Goal: Task Accomplishment & Management: Use online tool/utility

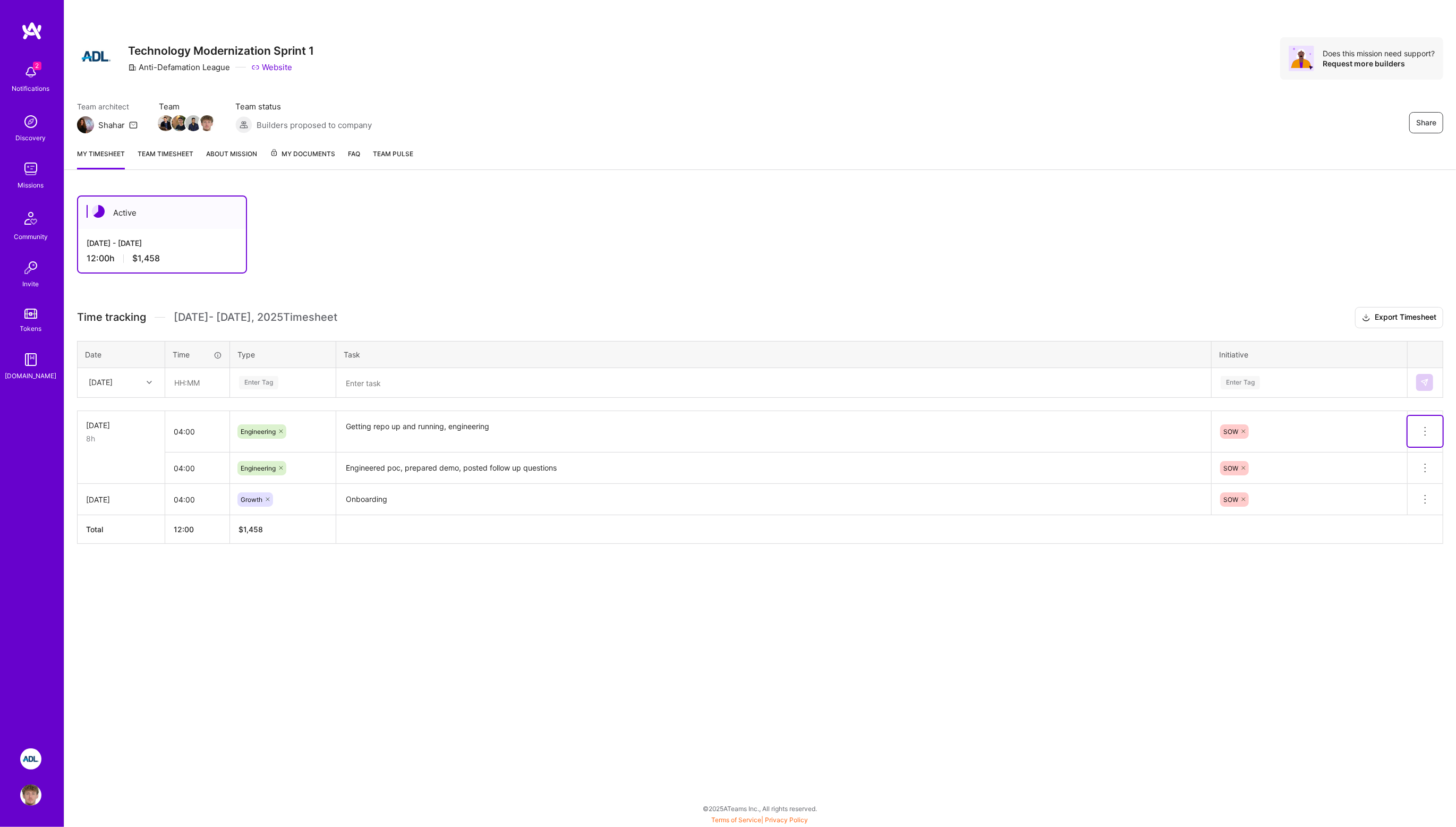
click at [1430, 421] on button at bounding box center [1425, 431] width 35 height 31
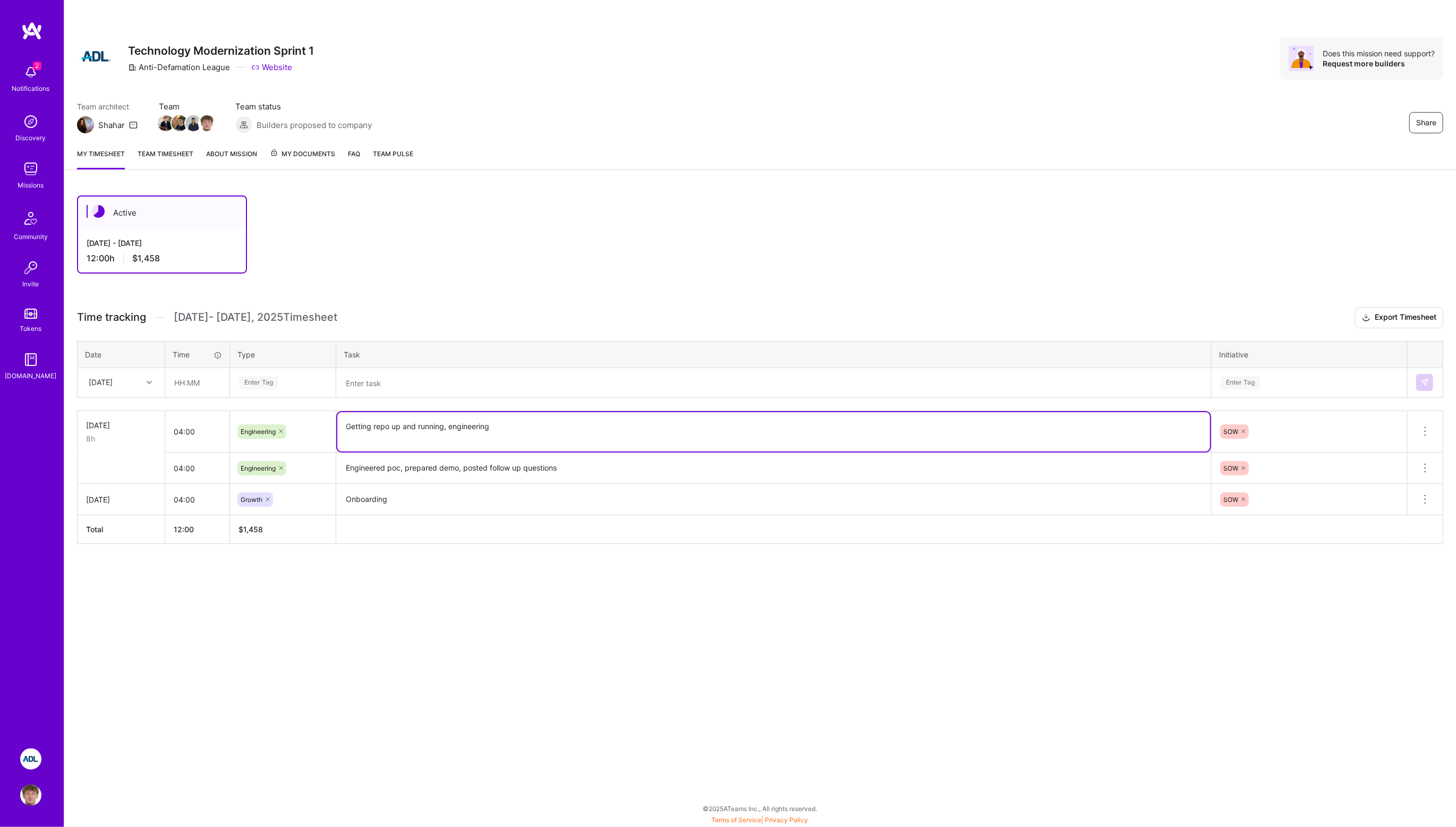
click at [464, 430] on textarea "Getting repo up and running, engineering" at bounding box center [774, 431] width 873 height 39
click at [461, 452] on td "Engineered poc, prepared demo, posted follow up questions" at bounding box center [774, 468] width 875 height 31
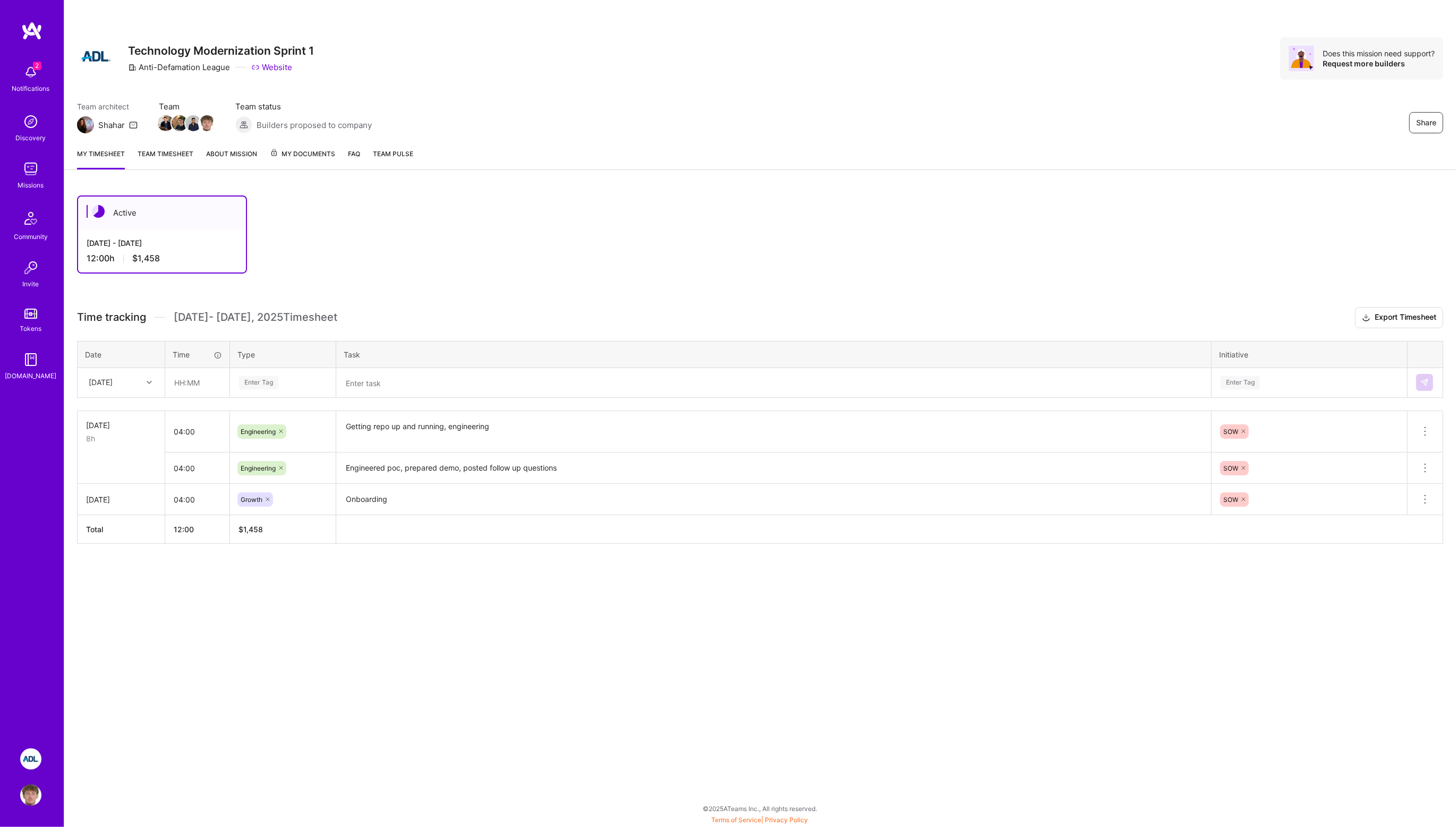
click at [461, 452] on td "Engineered poc, prepared demo, posted follow up questions" at bounding box center [774, 468] width 875 height 31
click at [457, 454] on textarea "Engineered poc, prepared demo, posted follow up questions" at bounding box center [774, 468] width 873 height 29
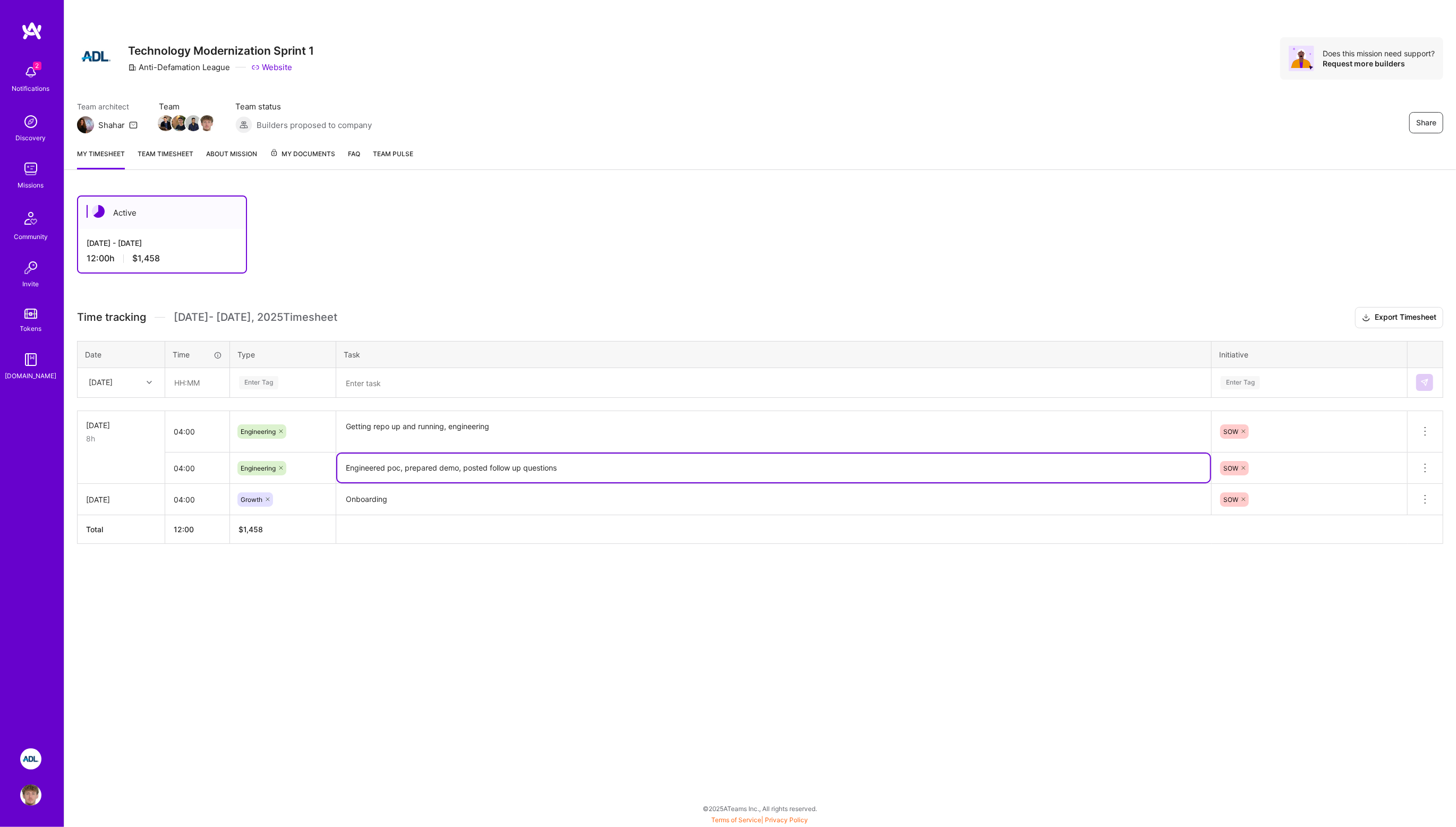
click at [457, 455] on textarea "Engineered poc, prepared demo, posted follow up questions" at bounding box center [774, 468] width 873 height 29
click at [1432, 466] on button at bounding box center [1425, 468] width 35 height 31
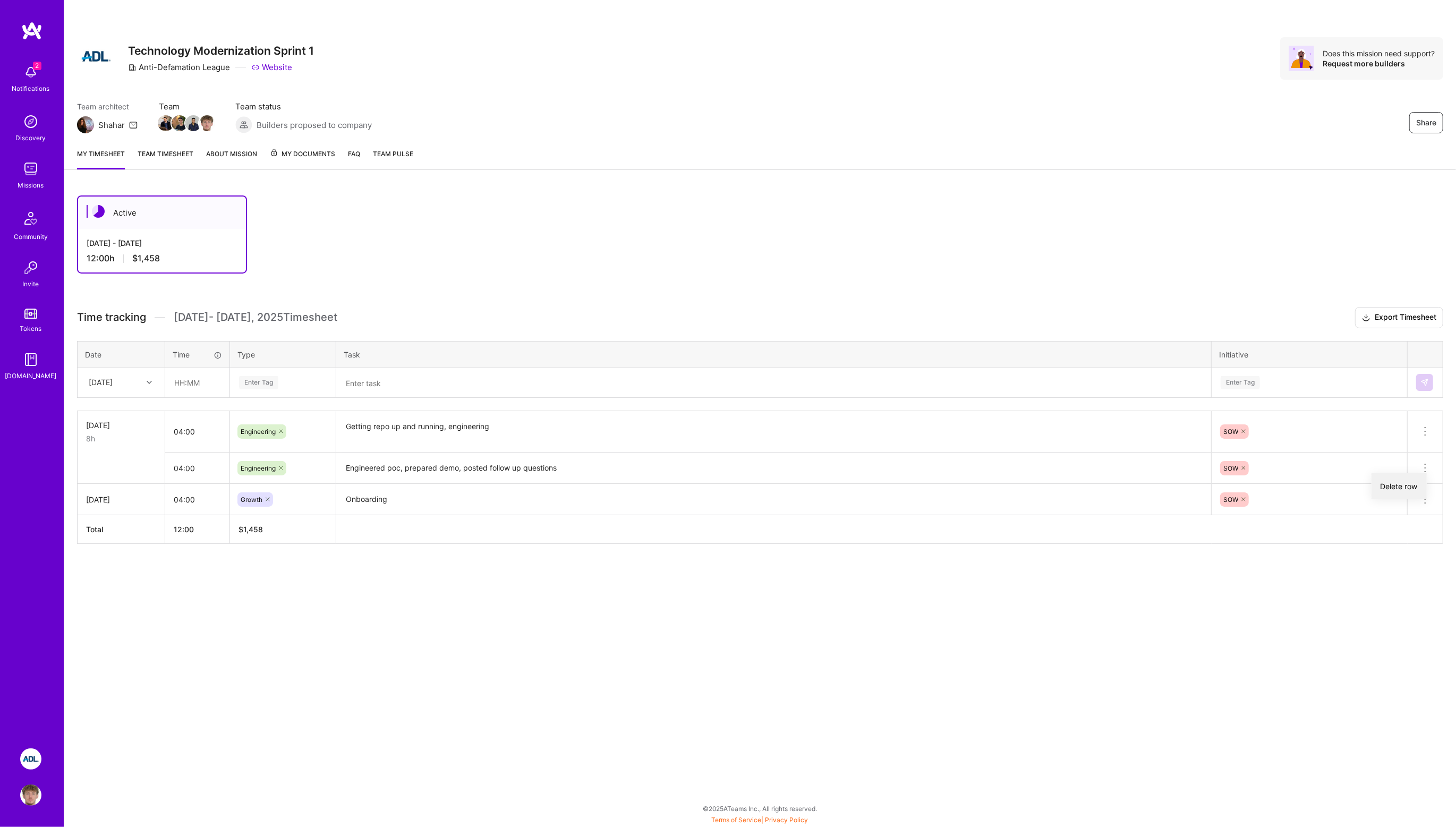
click at [1389, 487] on button "Delete row" at bounding box center [1399, 486] width 55 height 26
click at [113, 377] on div "[DATE]" at bounding box center [101, 383] width 24 height 11
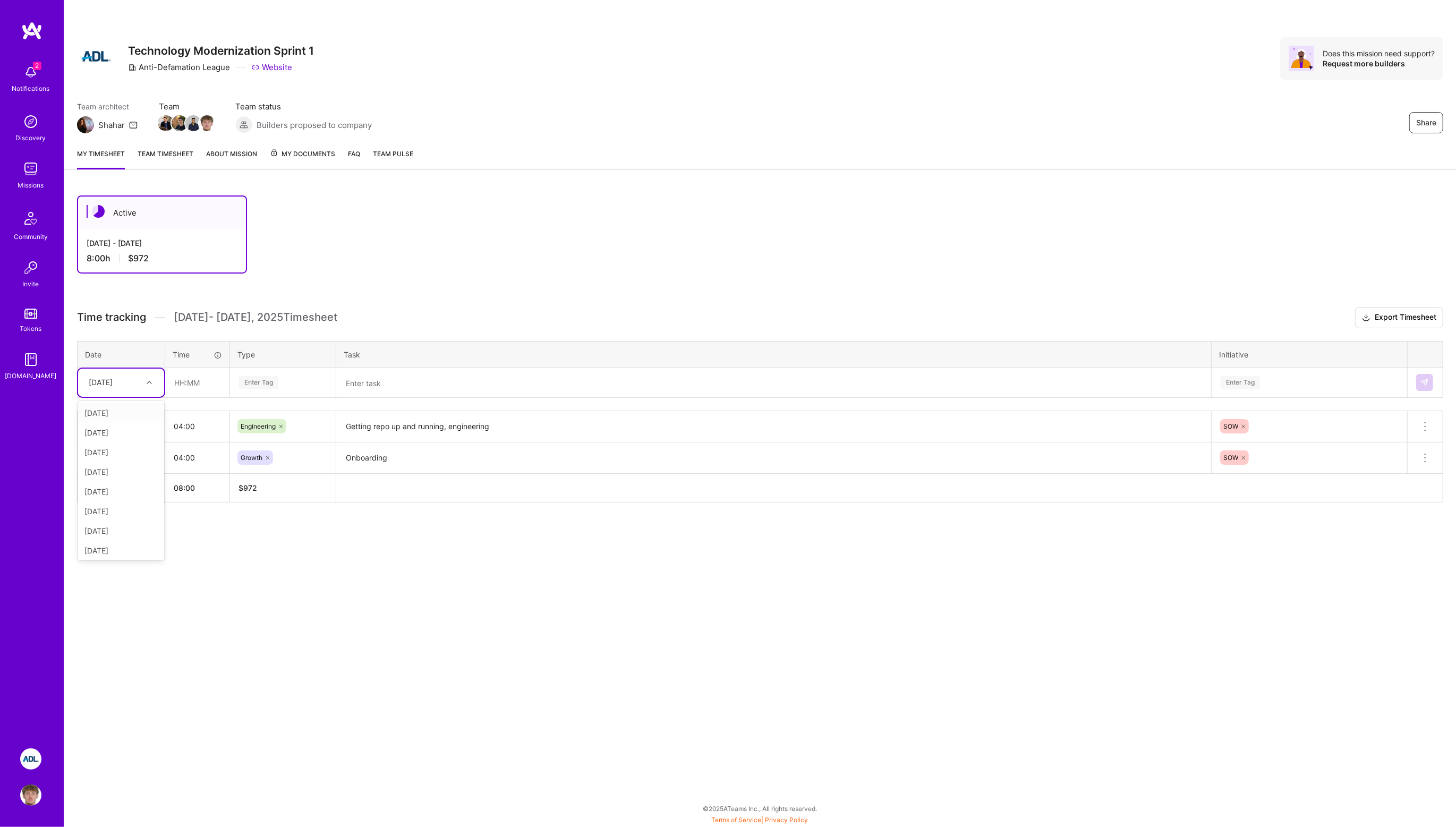
click at [110, 414] on div "[DATE]" at bounding box center [121, 413] width 86 height 20
click at [189, 383] on input "text" at bounding box center [198, 383] width 63 height 28
type input "04:00"
click at [250, 379] on div "Enter Tag" at bounding box center [258, 383] width 39 height 16
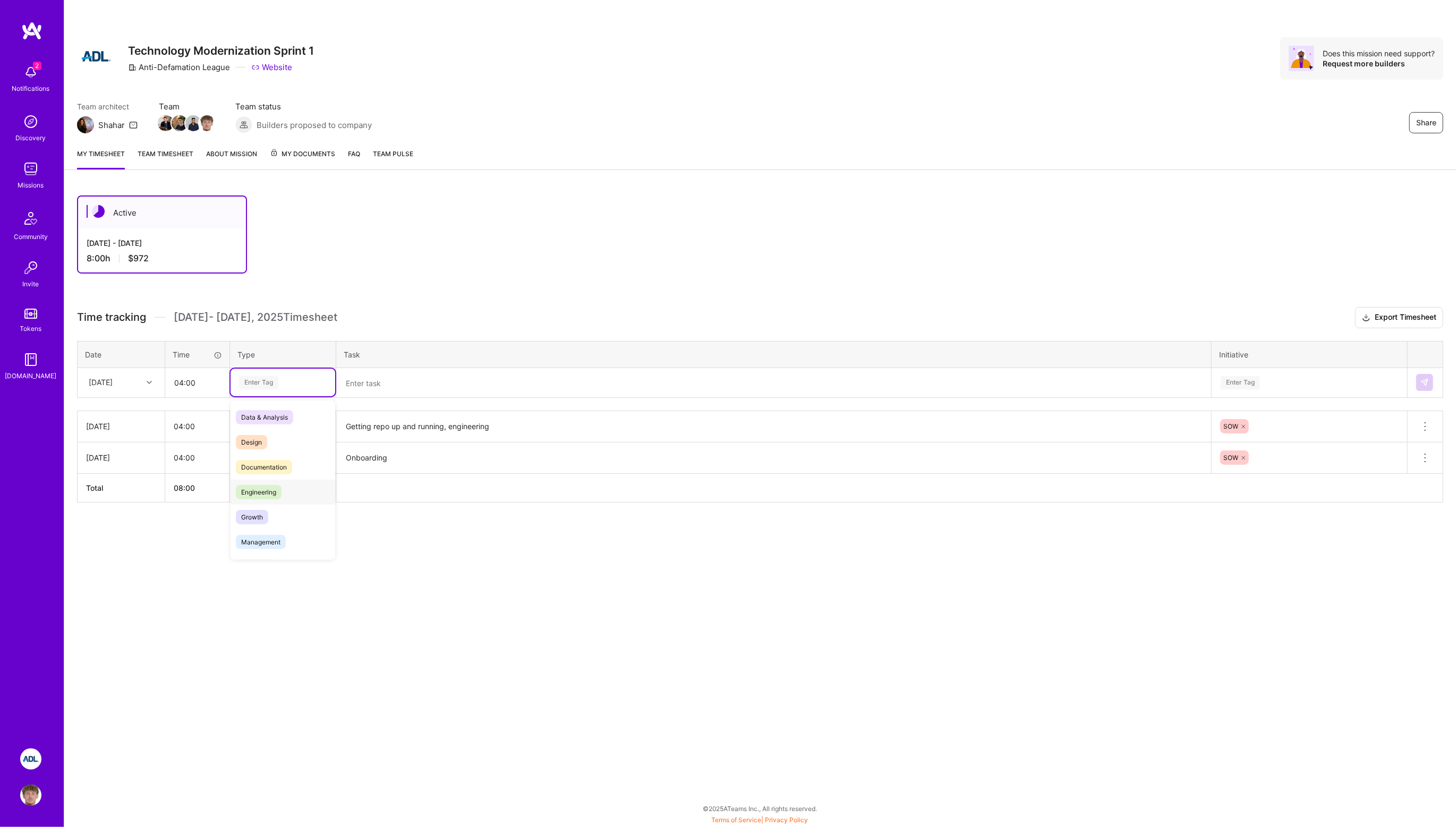
click at [269, 492] on span "Engineering" at bounding box center [259, 492] width 46 height 14
click at [363, 378] on textarea at bounding box center [774, 383] width 873 height 28
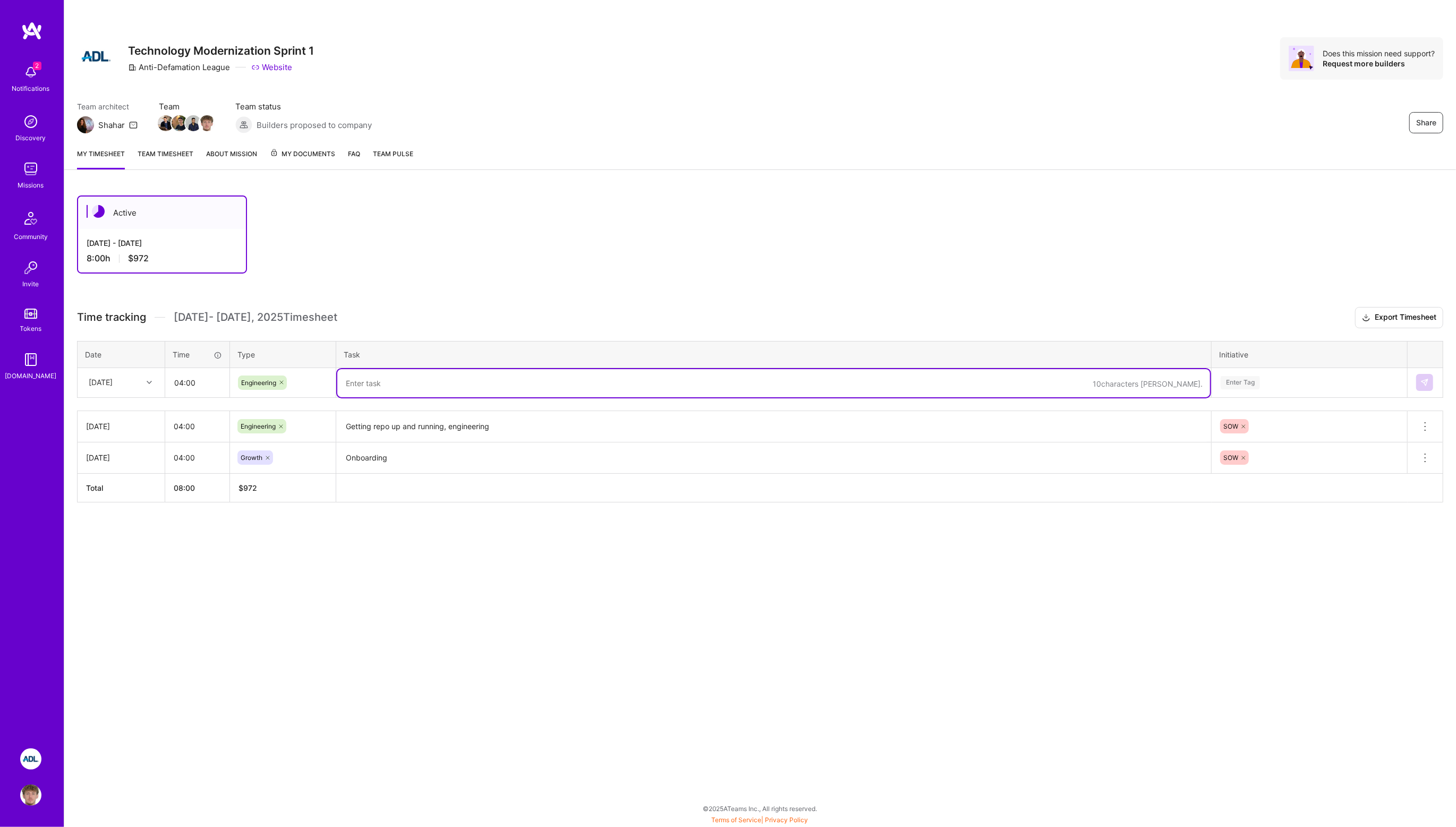
paste textarea "Engineered poc, prepared demo, posted follow up questions"
type textarea "Engineered poc, prepared demo, posted follow up questions"
click at [1249, 380] on div "Enter Tag" at bounding box center [1240, 383] width 39 height 16
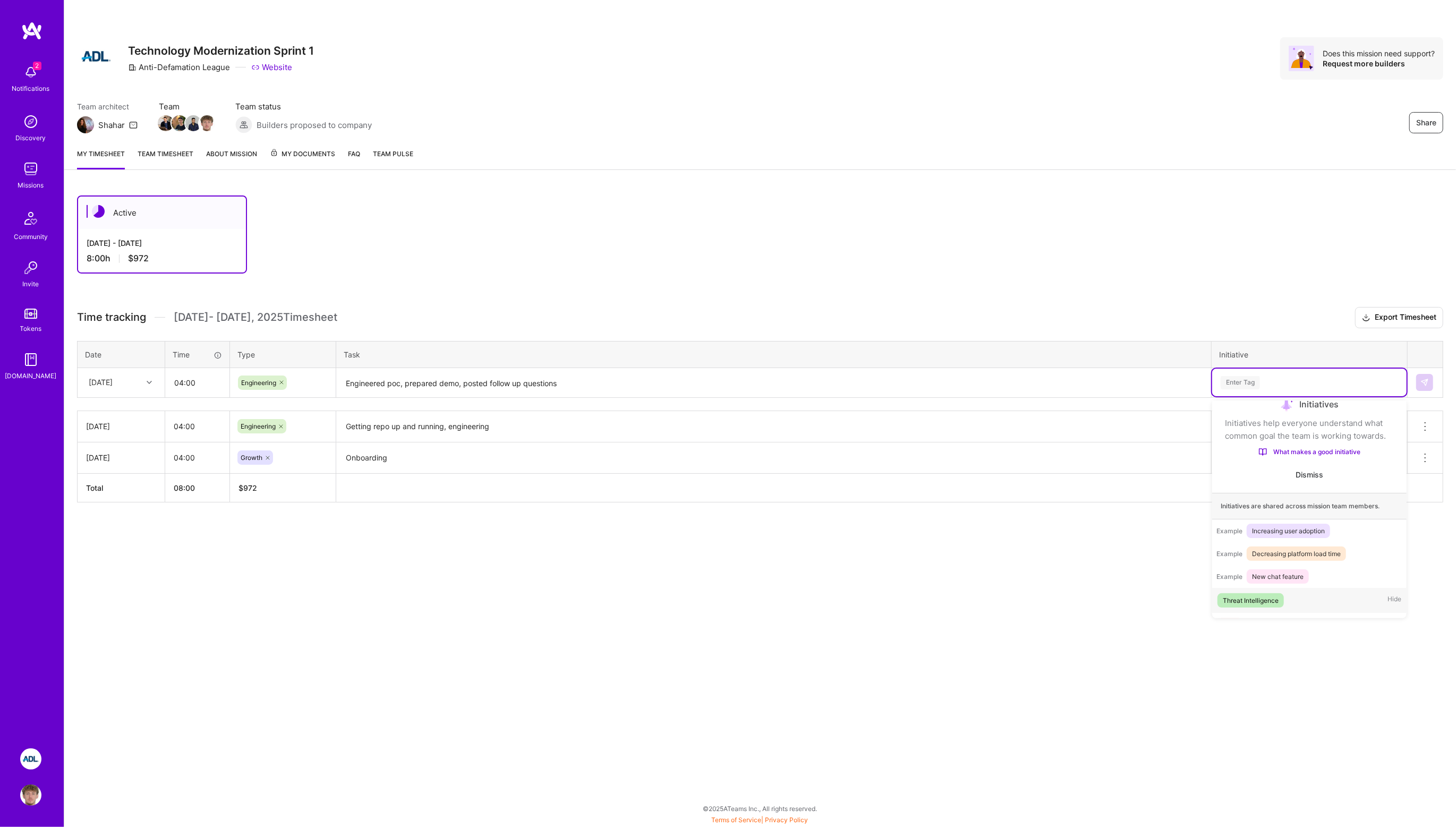
scroll to position [37, 0]
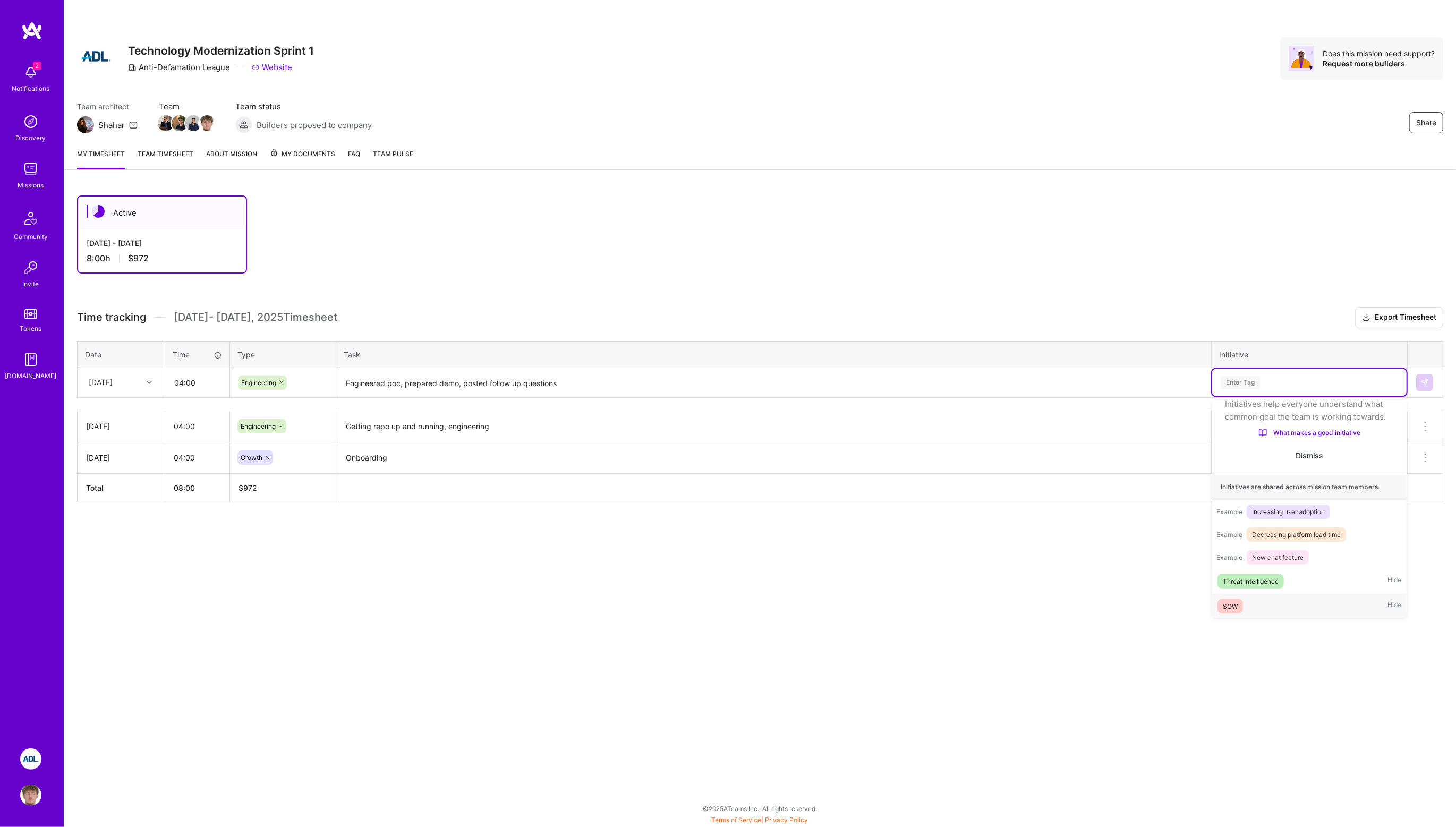
click at [1254, 594] on div "SOW Hide" at bounding box center [1309, 606] width 194 height 25
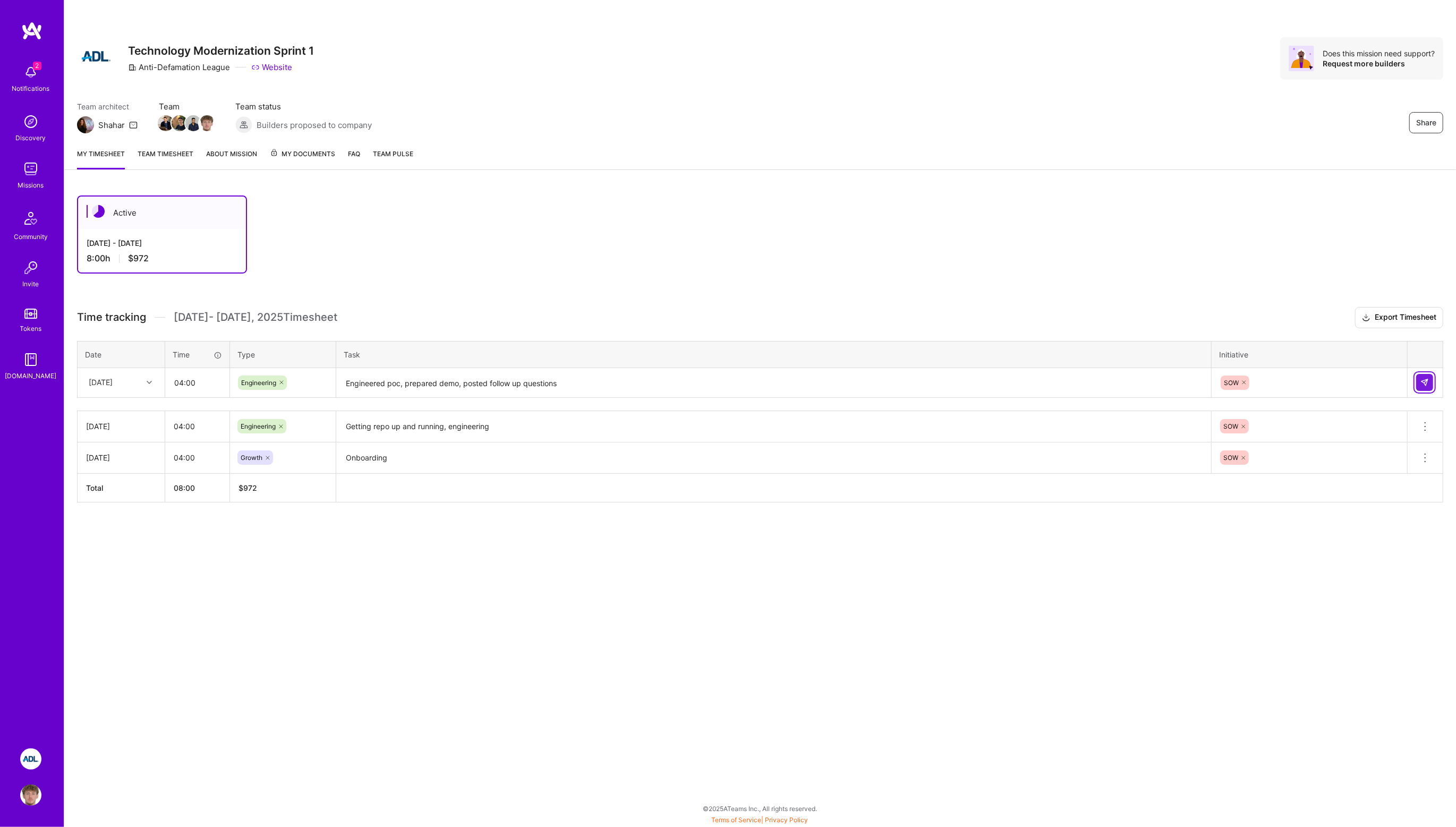
click at [1429, 381] on button at bounding box center [1425, 383] width 17 height 17
click at [764, 479] on textarea "Engineered poc, prepared demo, posted follow up questions" at bounding box center [774, 490] width 873 height 29
click at [1425, 487] on icon at bounding box center [1425, 489] width 13 height 13
click at [1395, 511] on button "Delete row" at bounding box center [1399, 508] width 55 height 26
click at [108, 384] on div "[DATE]" at bounding box center [101, 383] width 24 height 11
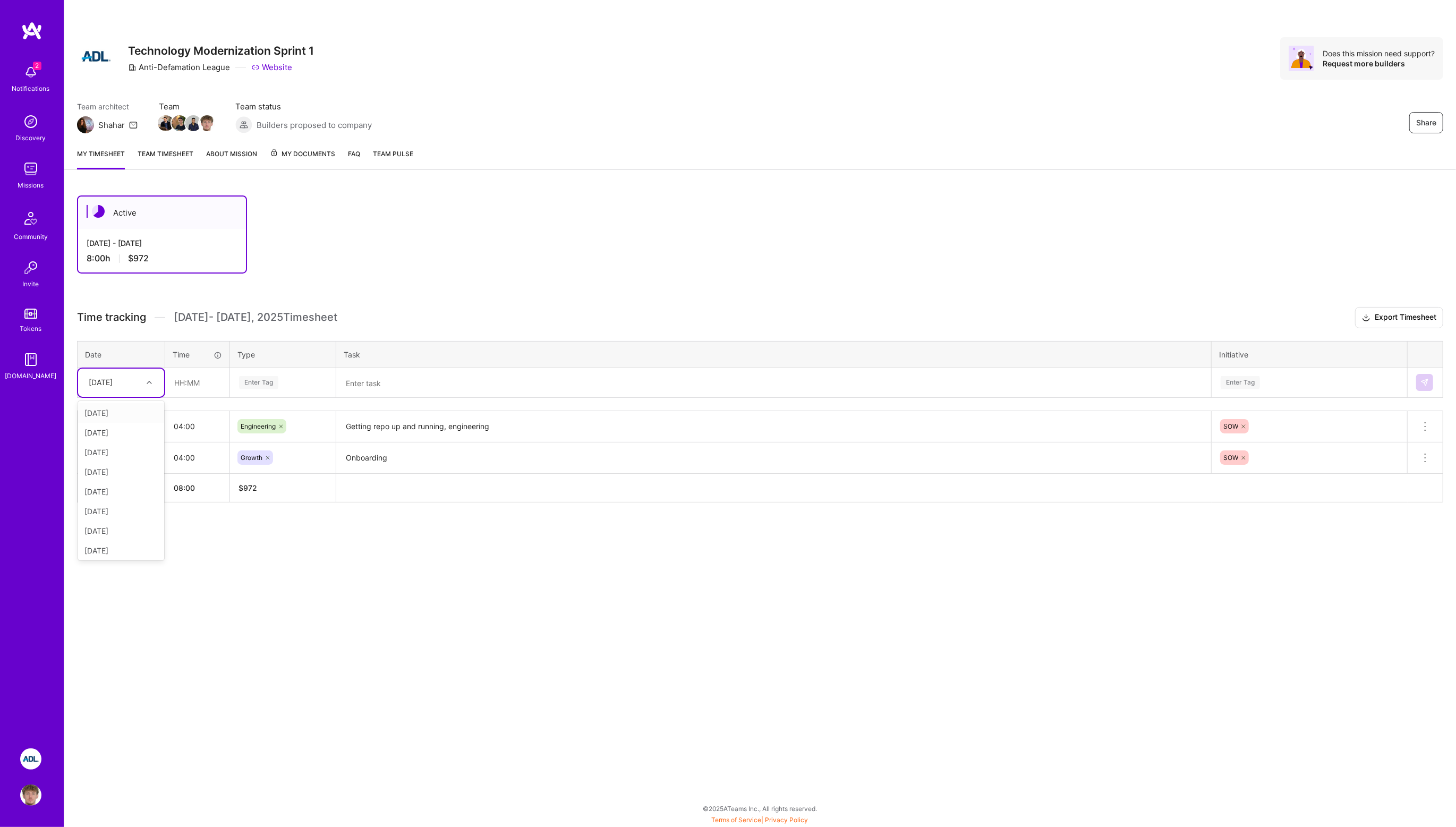
click at [108, 384] on div "[DATE]" at bounding box center [101, 383] width 24 height 11
click at [110, 529] on div "[DATE]" at bounding box center [121, 531] width 86 height 20
click at [180, 377] on input "text" at bounding box center [198, 383] width 63 height 28
type input "04:00"
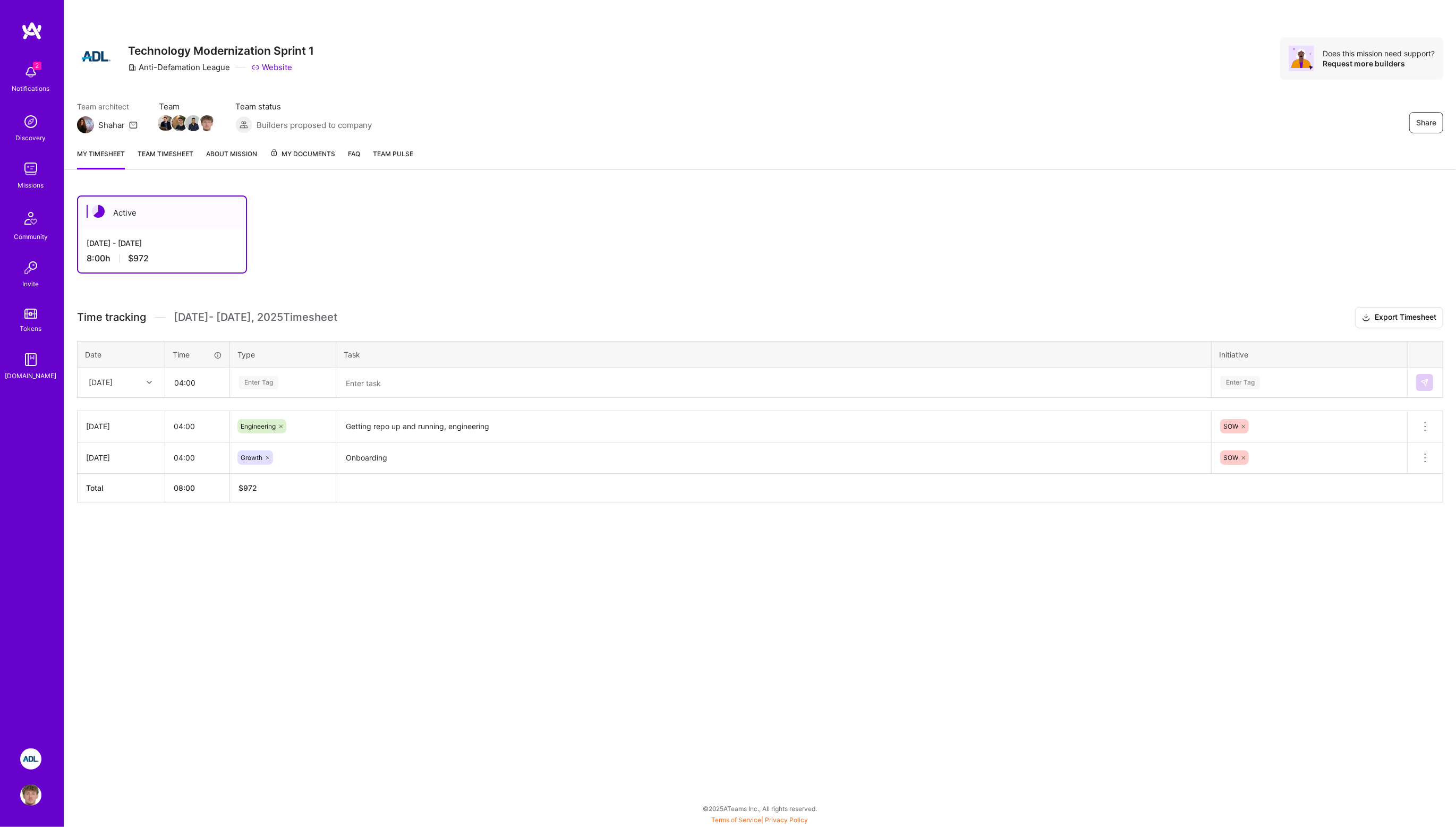
click at [251, 369] on div "Enter Tag" at bounding box center [282, 382] width 105 height 28
click at [263, 492] on span "Engineering" at bounding box center [259, 492] width 46 height 14
click at [1266, 376] on div "Enter Tag" at bounding box center [1309, 382] width 179 height 13
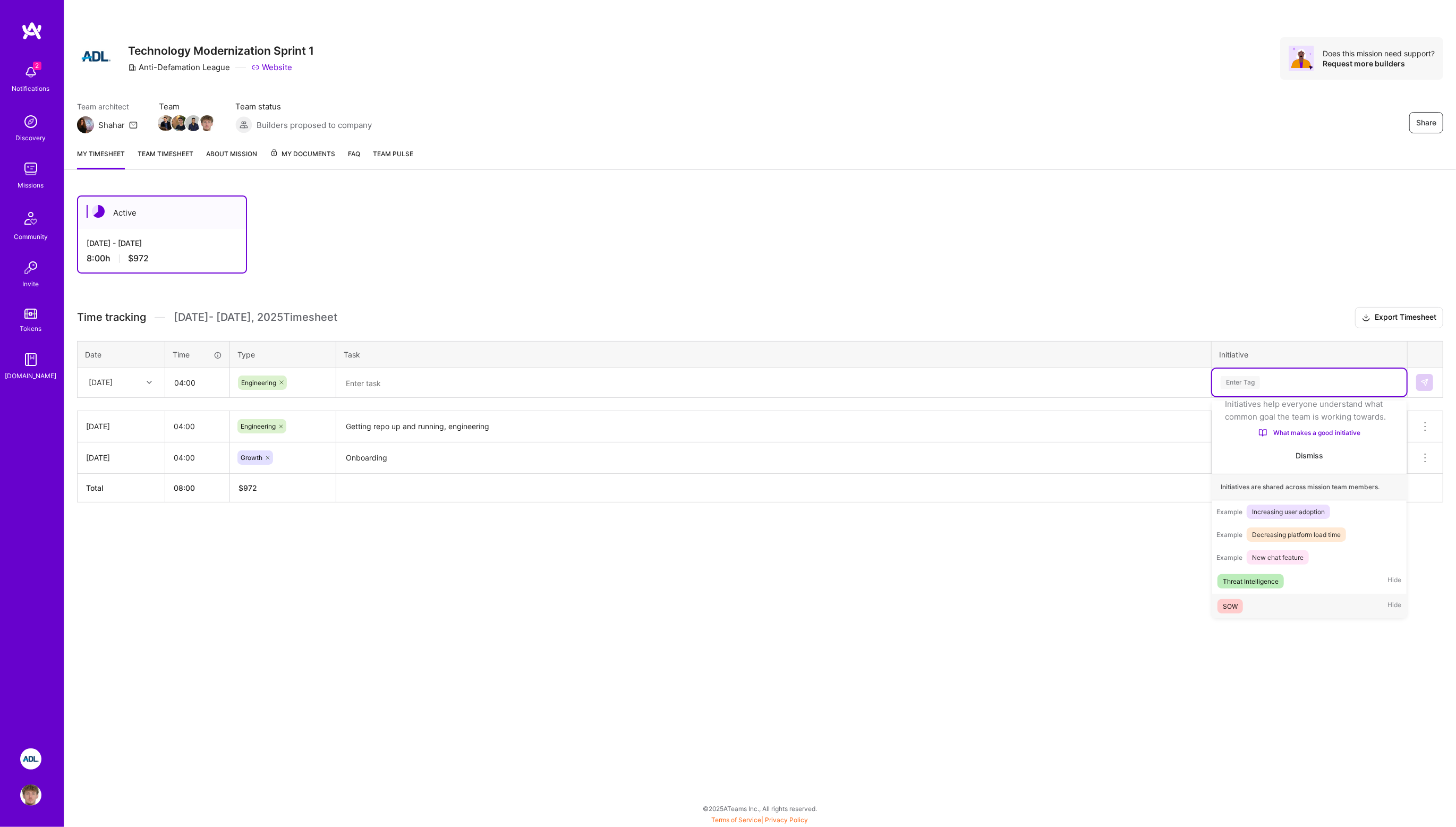
click at [1242, 597] on div "SOW Hide" at bounding box center [1309, 606] width 194 height 25
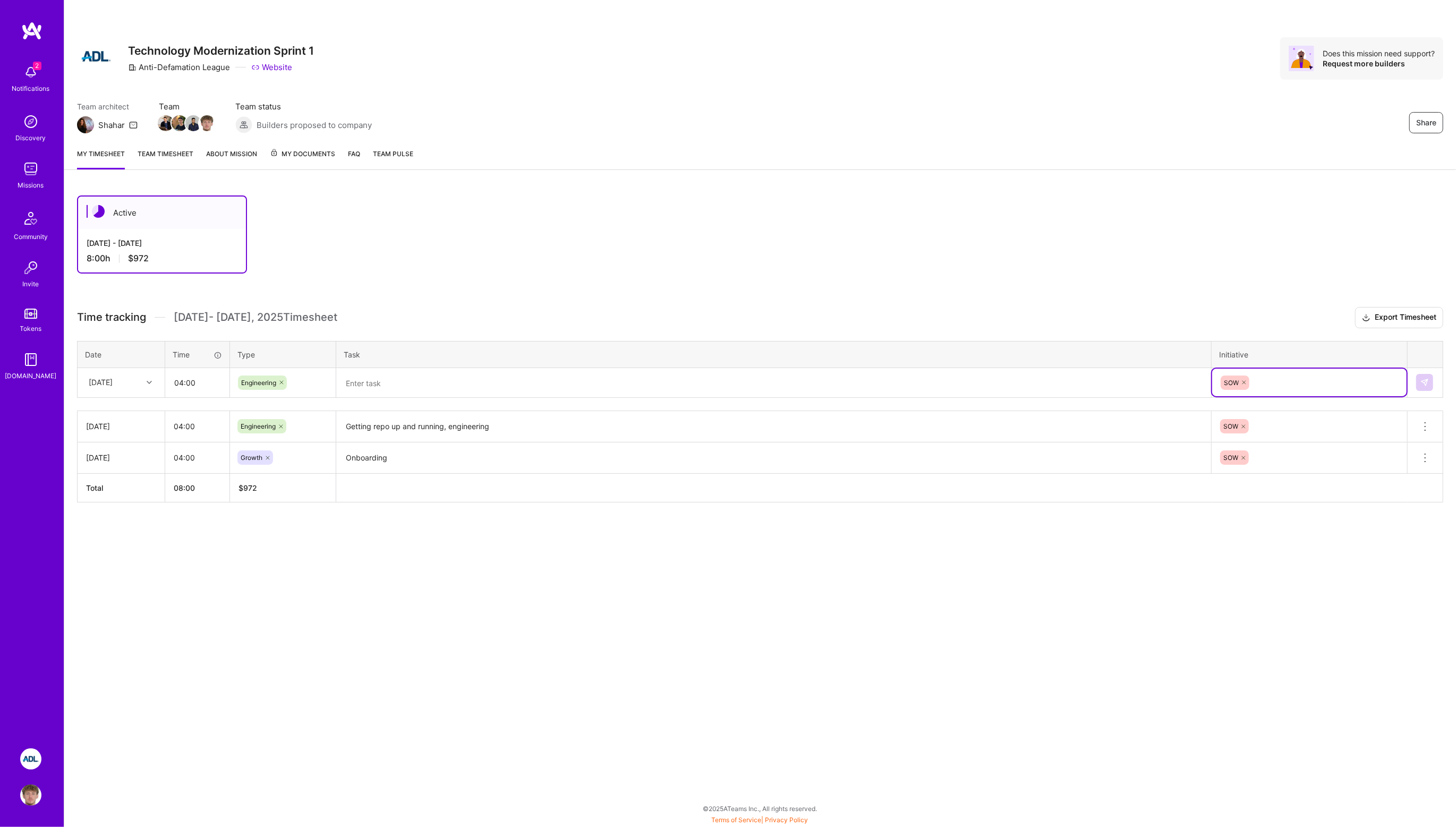
click at [859, 376] on textarea at bounding box center [774, 383] width 873 height 28
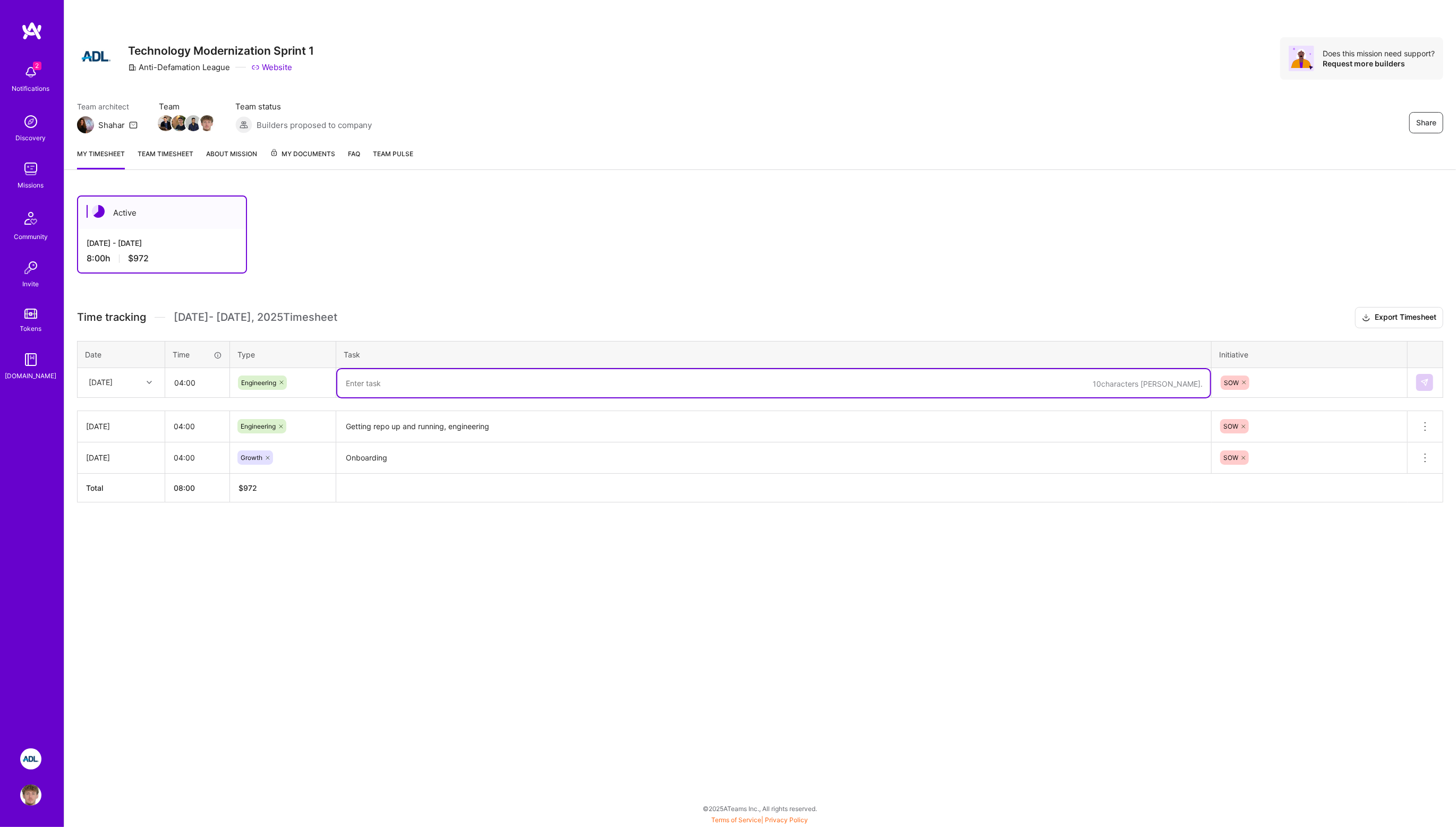
paste textarea "Engineered poc, prepared demo, posted follow up questions"
type textarea "Engineered poc, prepared demo, posted follow up questions"
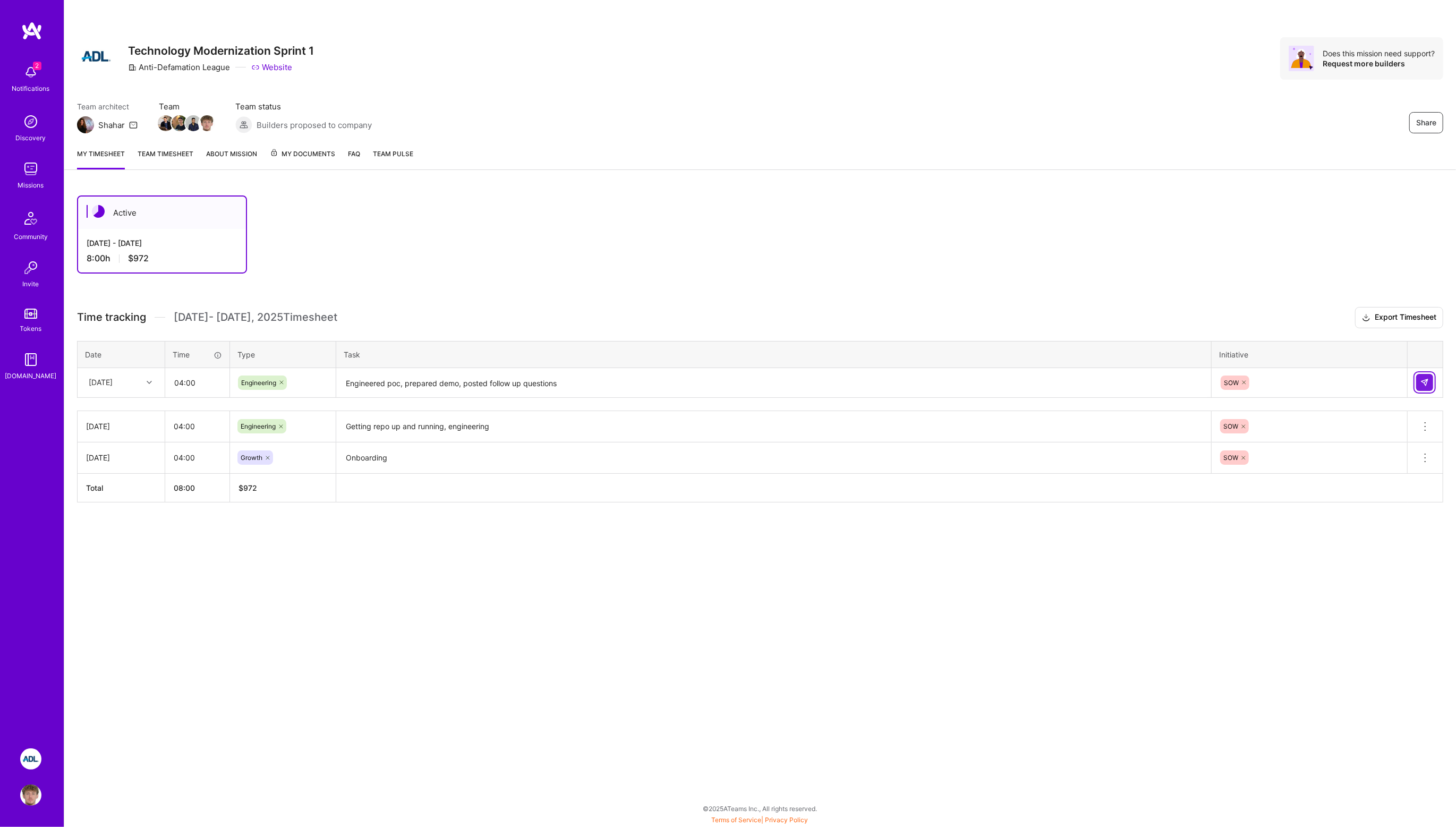
click at [1425, 378] on img at bounding box center [1424, 382] width 8 height 8
click at [113, 378] on div "[DATE]" at bounding box center [101, 383] width 24 height 11
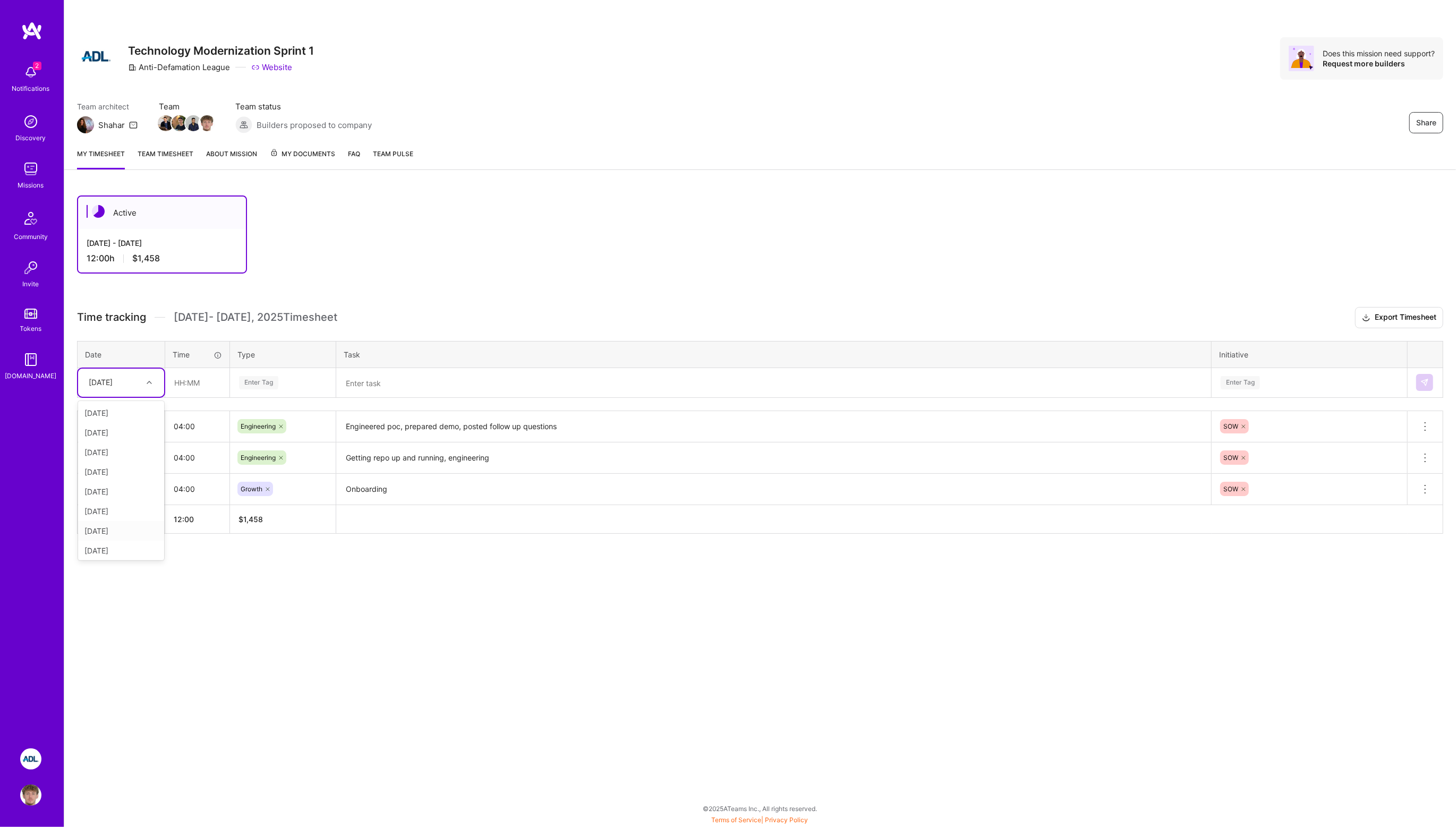
click at [104, 528] on div "[DATE]" at bounding box center [121, 531] width 86 height 20
click at [113, 377] on div "[DATE]" at bounding box center [101, 383] width 24 height 11
click at [113, 549] on div "[DATE]" at bounding box center [121, 550] width 86 height 20
click at [186, 387] on input "text" at bounding box center [198, 383] width 63 height 28
type input "04:00"
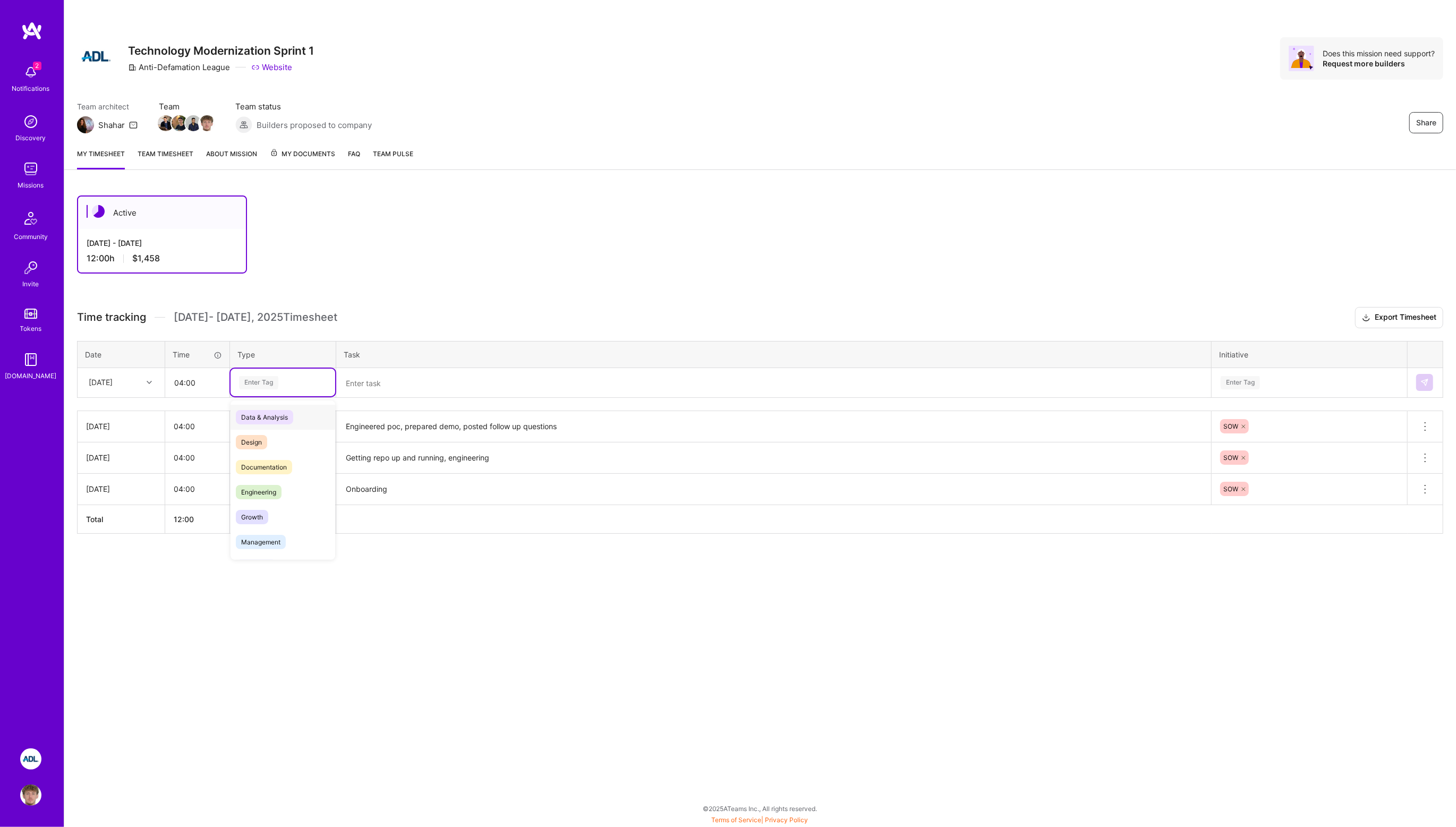
click at [255, 379] on div "Enter Tag" at bounding box center [258, 383] width 39 height 16
click at [259, 489] on span "Engineering" at bounding box center [259, 492] width 46 height 14
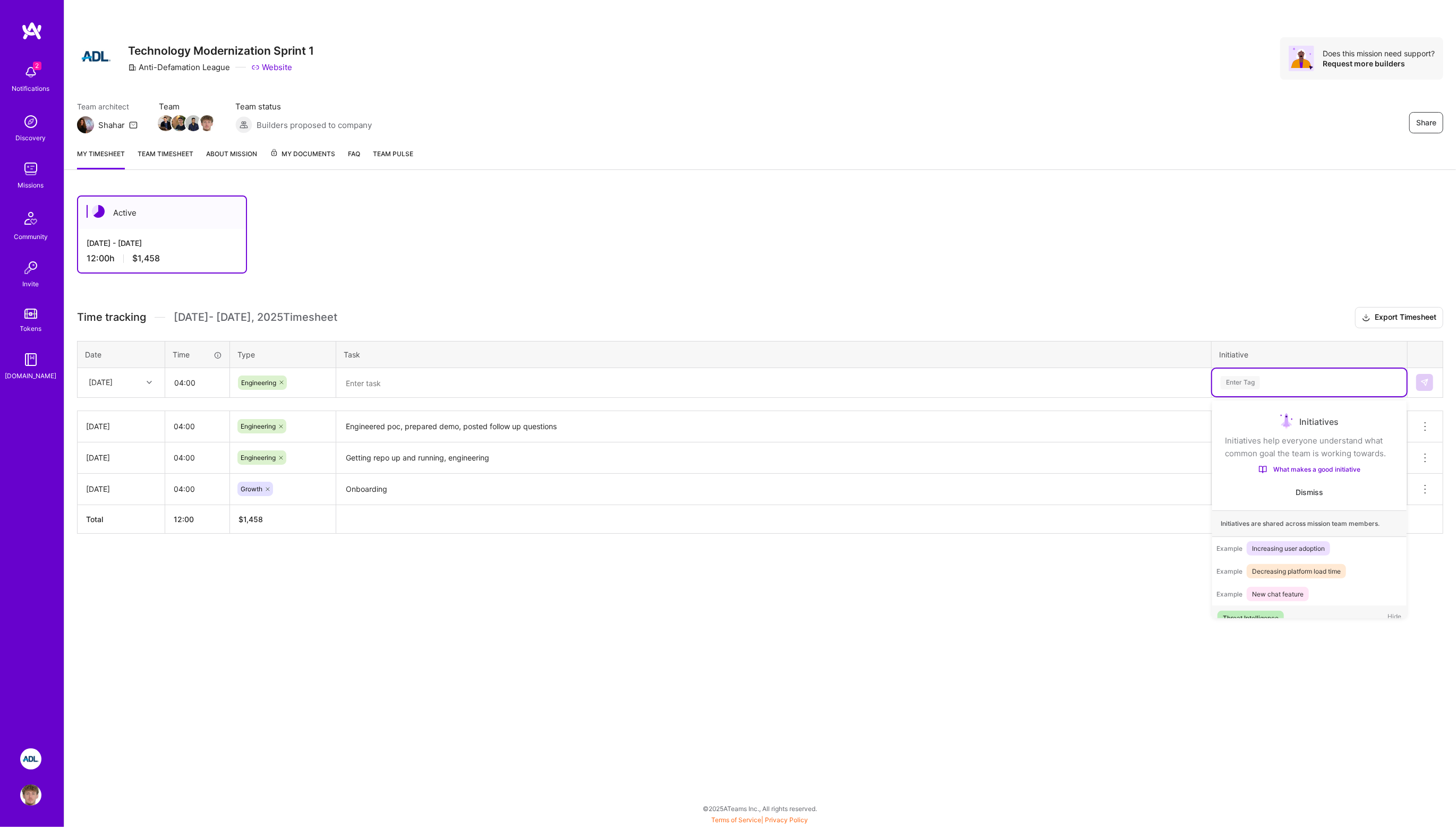
click at [1247, 379] on div "Enter Tag" at bounding box center [1240, 383] width 39 height 16
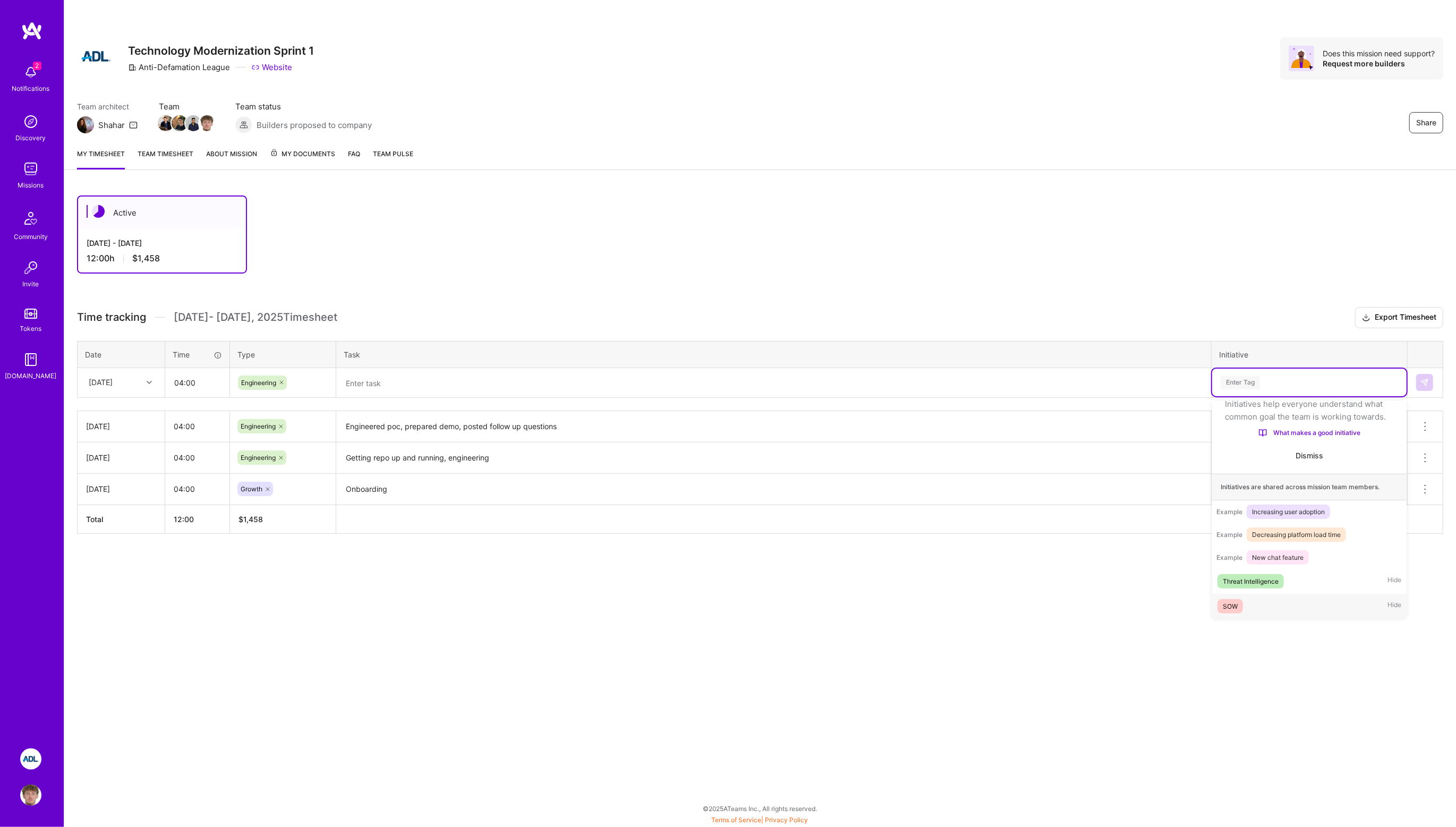
click at [1230, 599] on span "SOW" at bounding box center [1230, 606] width 25 height 14
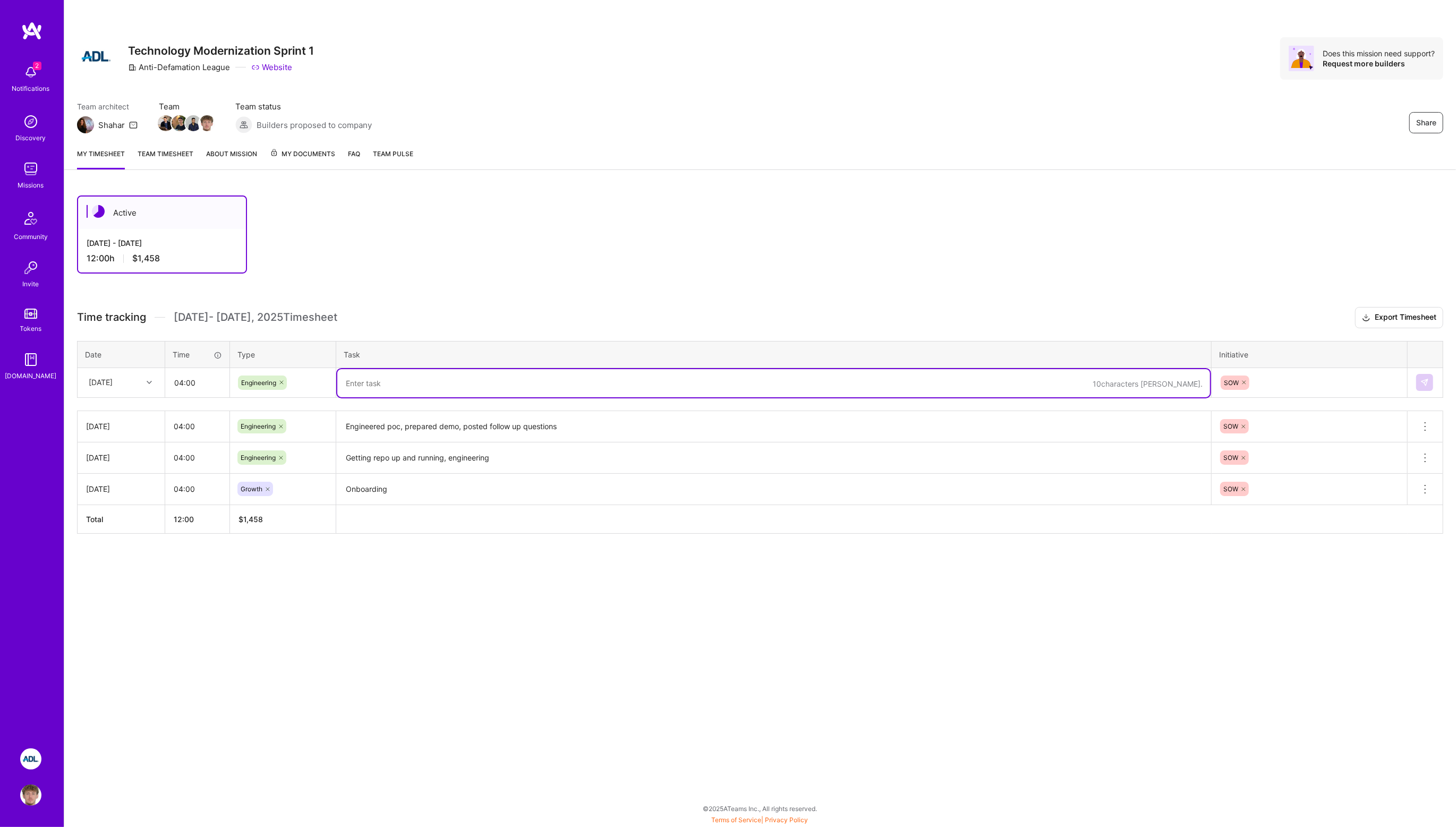
click at [603, 379] on textarea at bounding box center [774, 383] width 873 height 28
type textarea "Iteration"
type textarea "Iteration on instagram account collection pipeline"
click at [1424, 382] on img at bounding box center [1424, 382] width 8 height 8
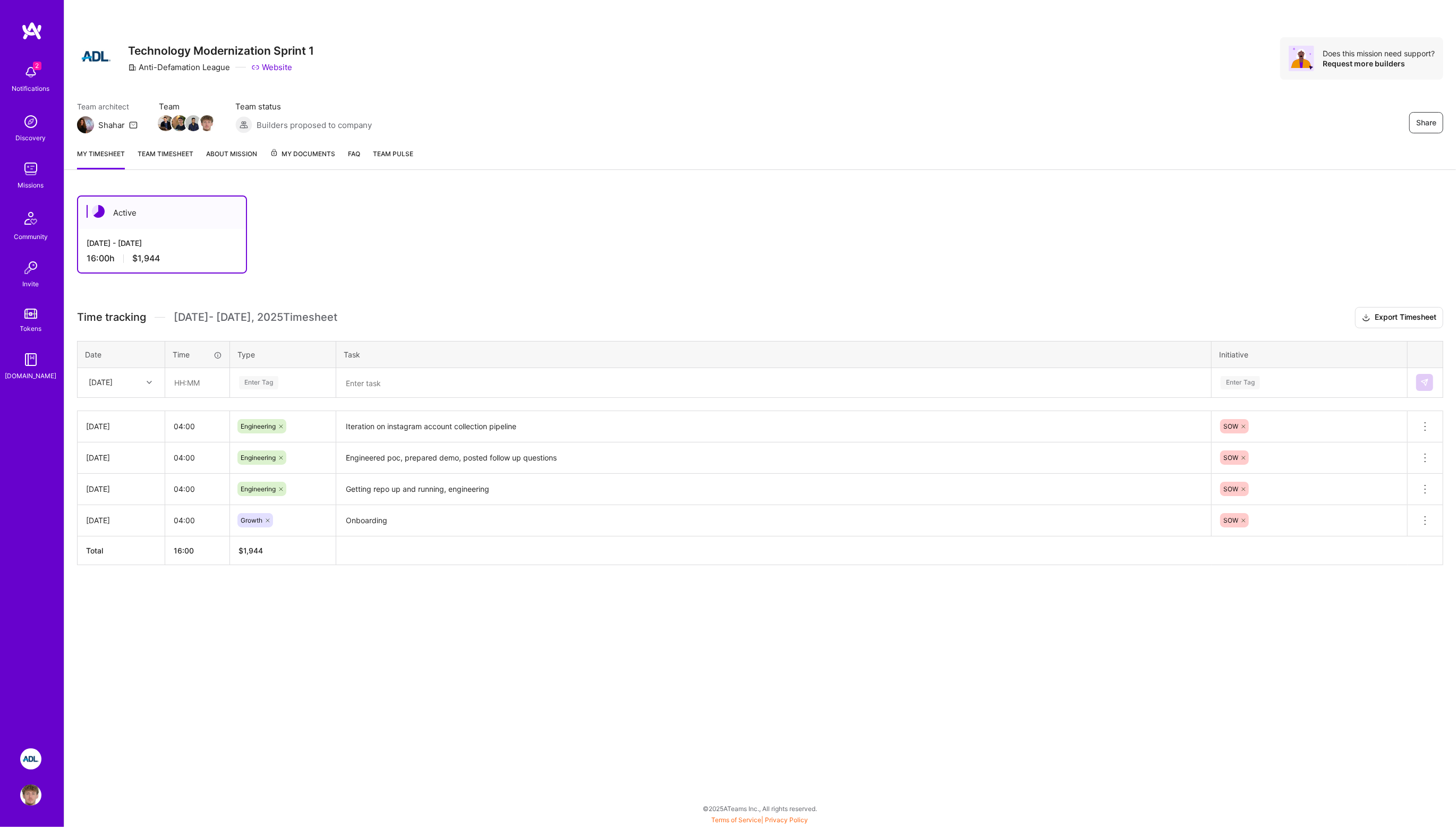
click at [418, 599] on div "Active [DATE] - [DATE] 16:00 h $1,944 Time tracking [DATE] - [DATE] Timesheet E…" at bounding box center [760, 400] width 1392 height 435
